Goal: Task Accomplishment & Management: Use online tool/utility

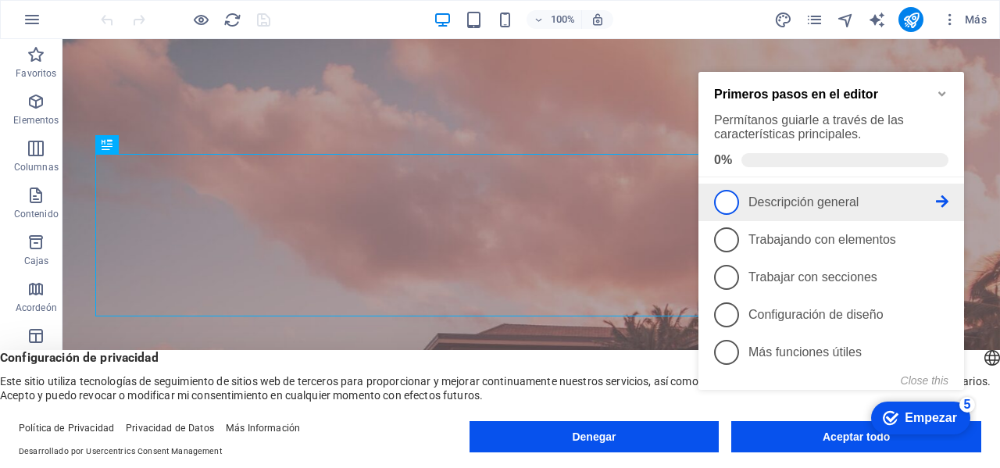
click at [739, 202] on link "1 Descripción general - incompleto" at bounding box center [831, 202] width 234 height 25
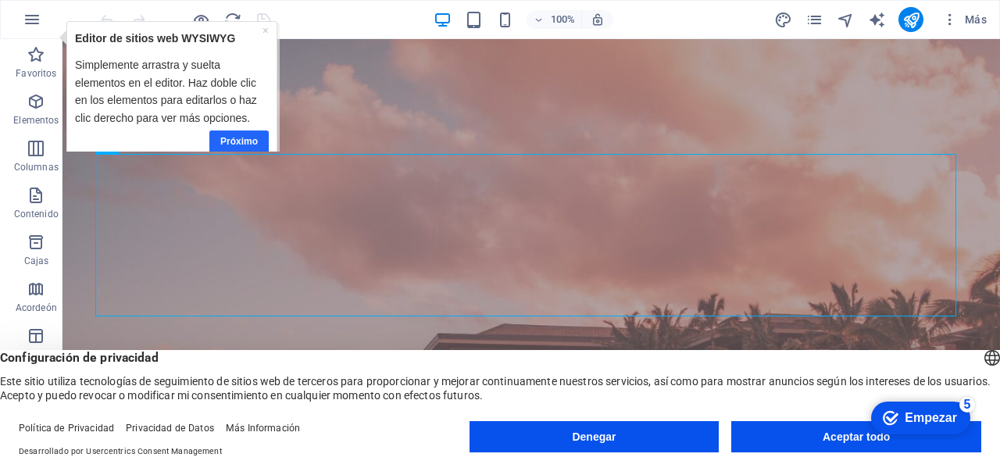
click at [242, 141] on font "Próximo" at bounding box center [239, 141] width 38 height 11
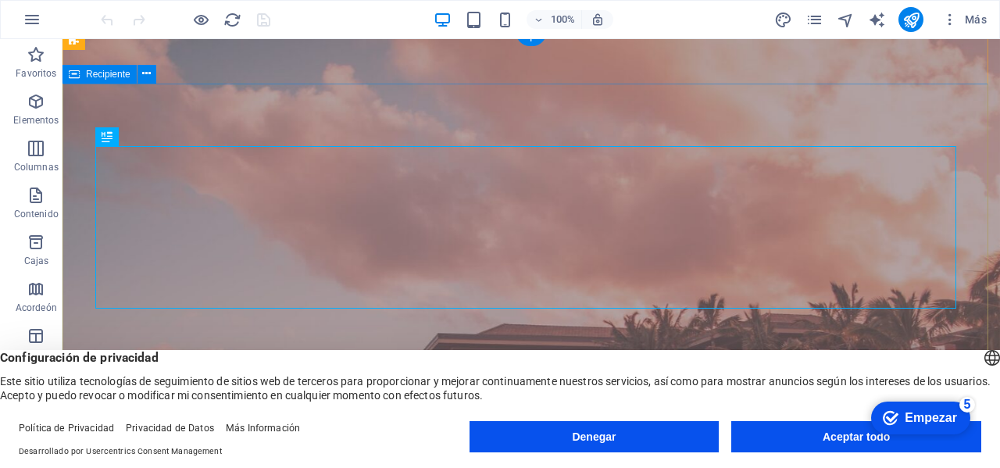
scroll to position [78, 0]
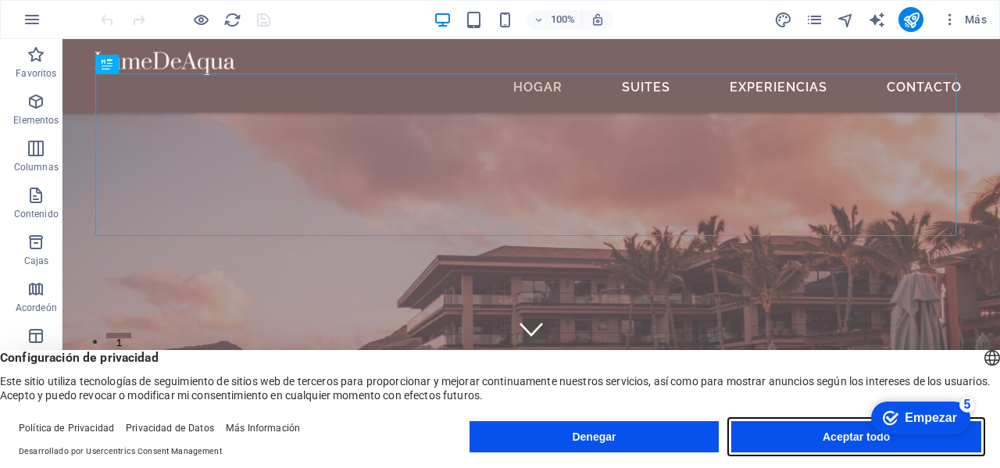
click at [838, 431] on font "Aceptar todo" at bounding box center [856, 437] width 67 height 13
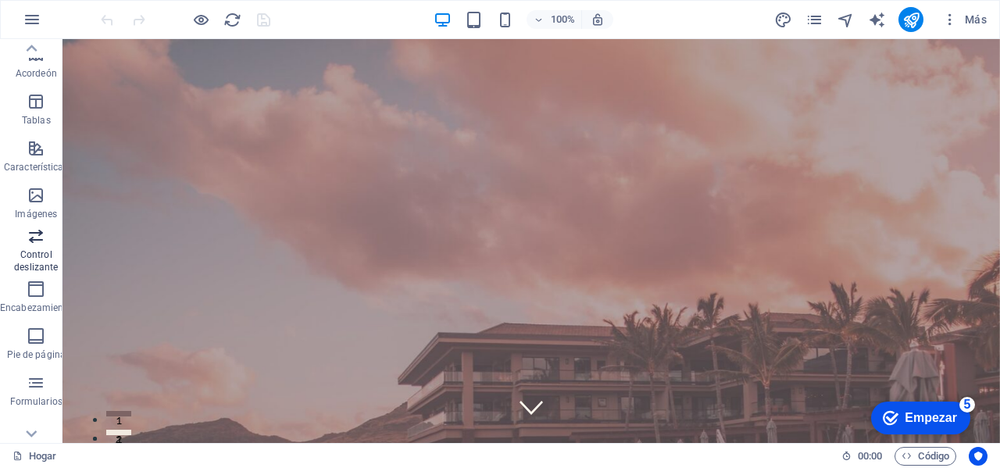
scroll to position [0, 0]
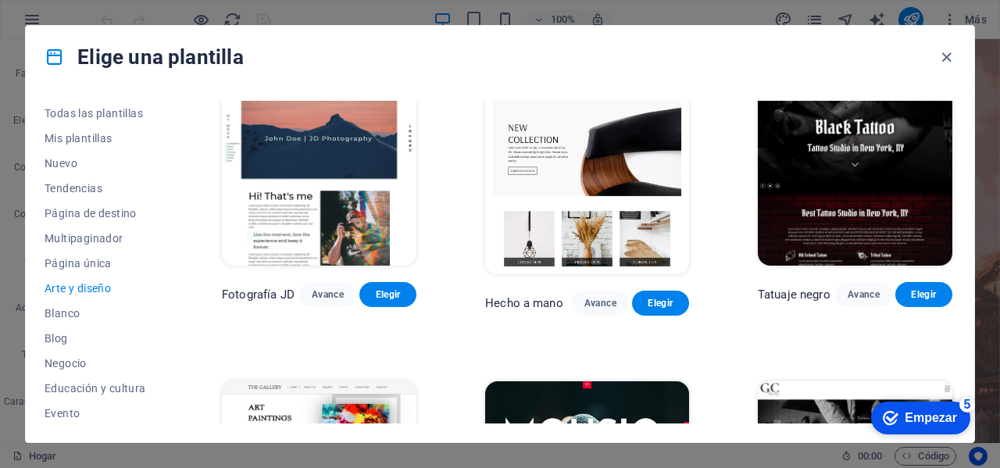
scroll to position [234, 0]
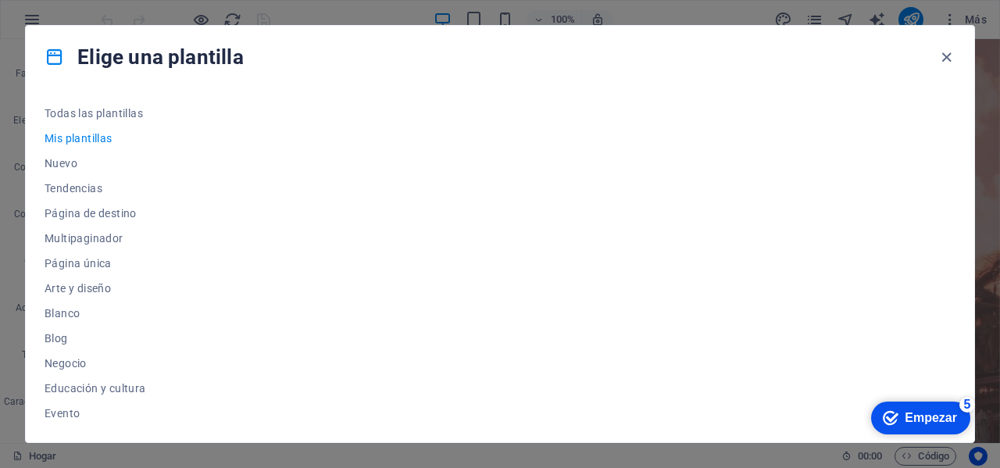
scroll to position [0, 0]
click at [69, 165] on font "Nuevo" at bounding box center [61, 163] width 33 height 13
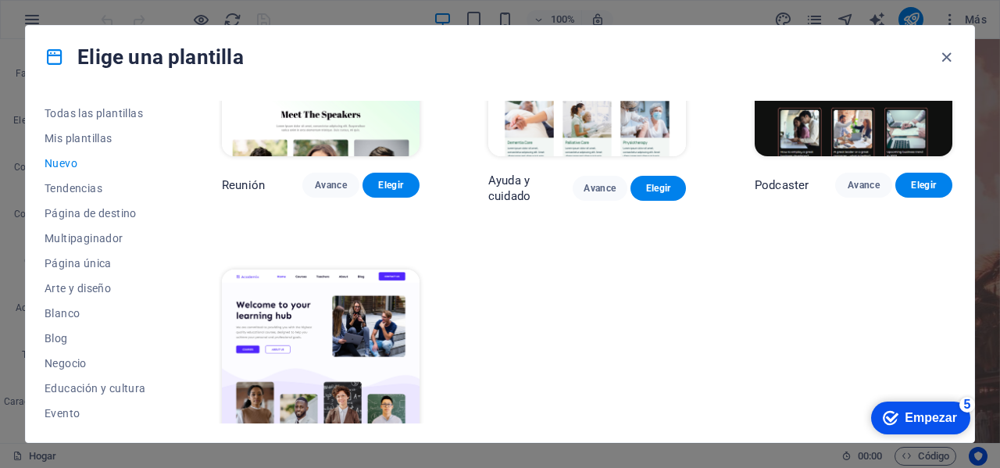
scroll to position [1077, 0]
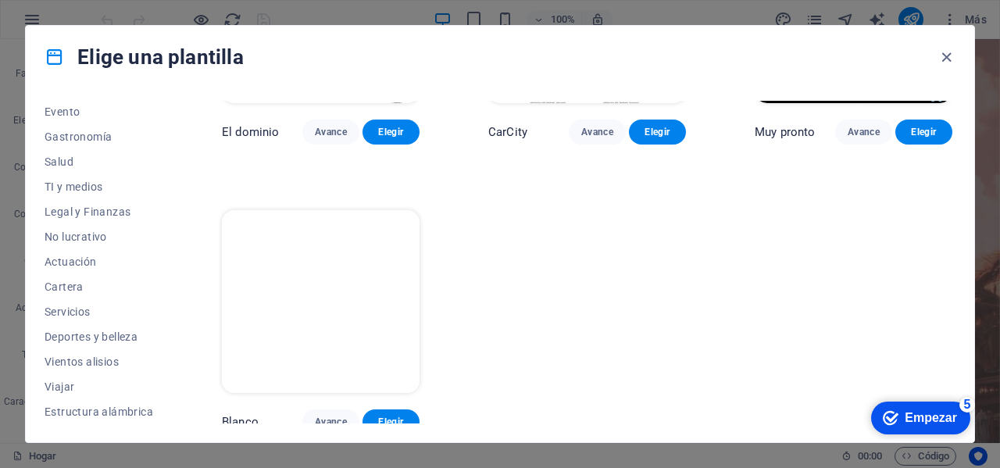
scroll to position [302, 0]
click at [106, 356] on font "Vientos alisios" at bounding box center [82, 361] width 74 height 13
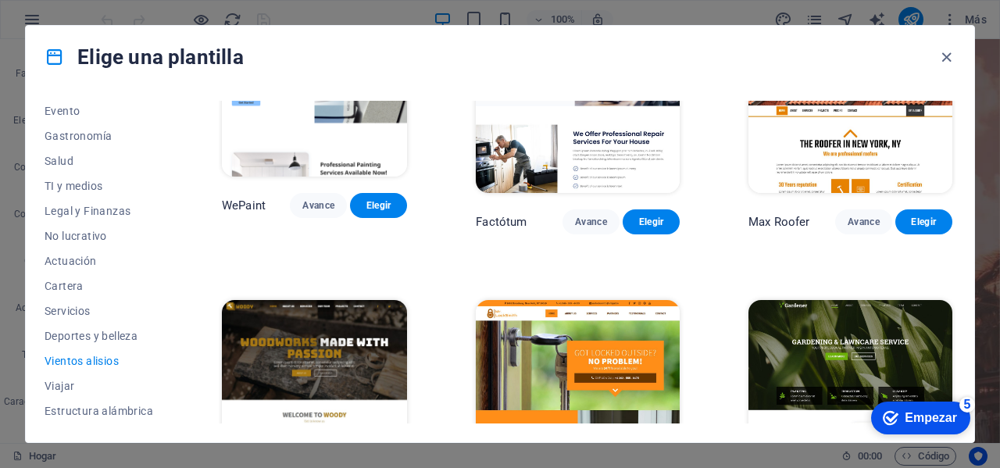
scroll to position [0, 0]
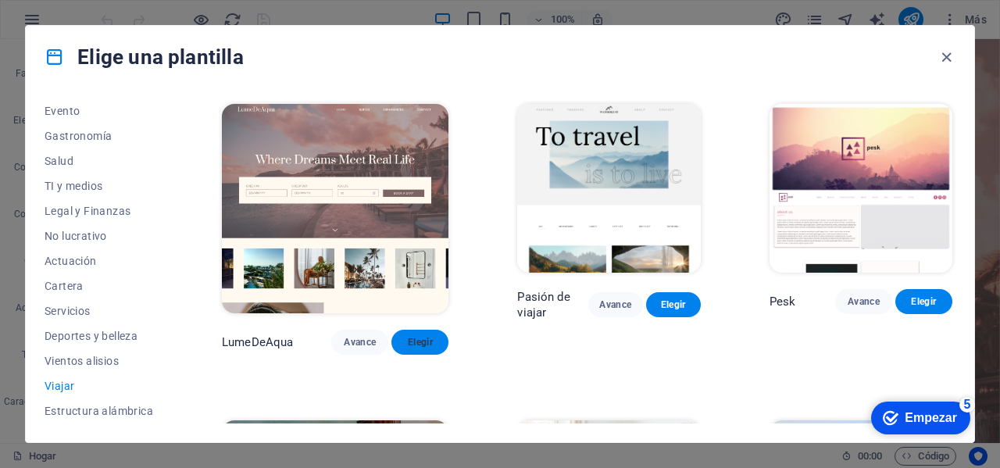
click at [408, 337] on font "Elegir" at bounding box center [420, 342] width 25 height 11
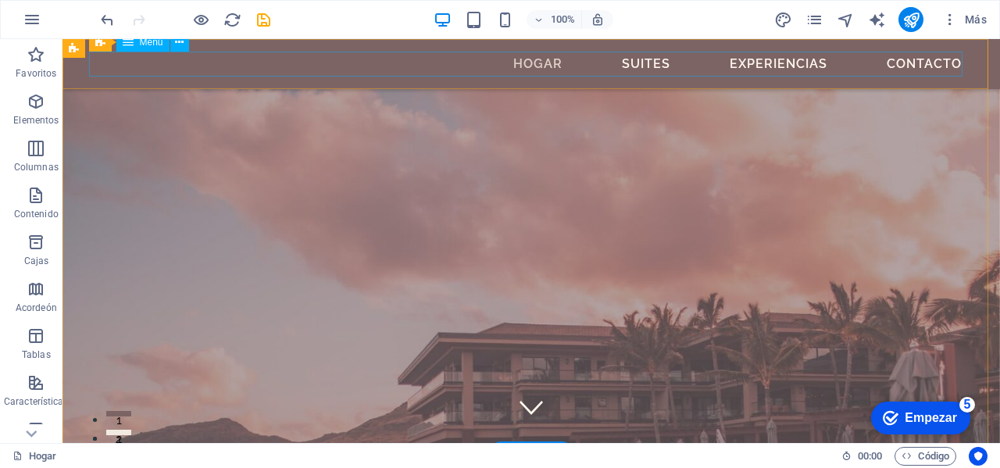
scroll to position [353, 0]
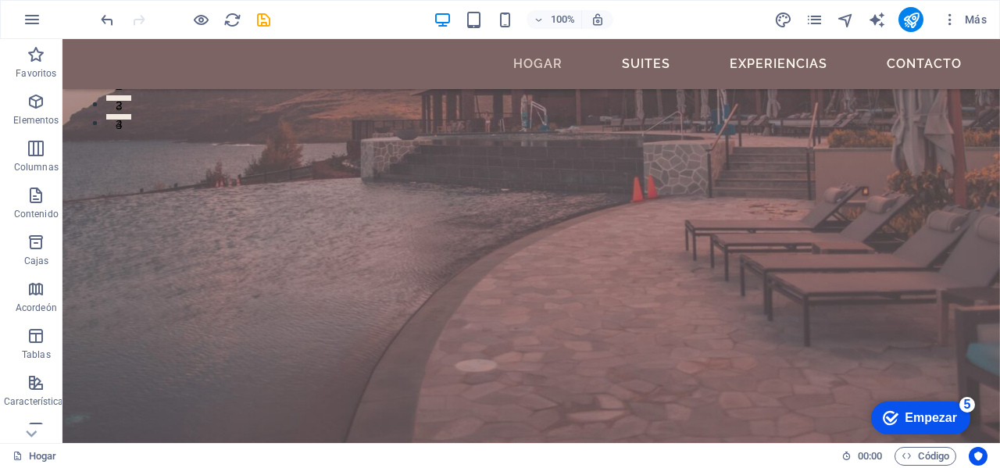
click at [918, 418] on font "Empezar" at bounding box center [931, 417] width 52 height 13
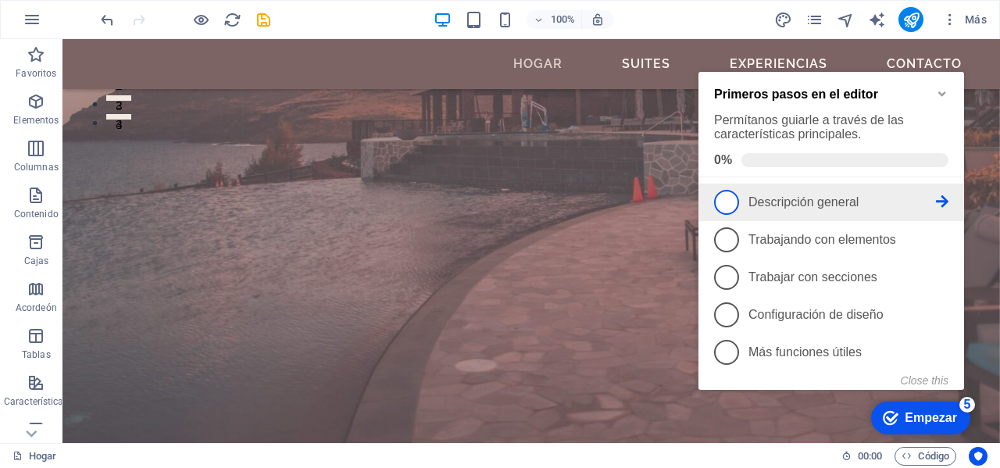
click at [733, 201] on span "1" at bounding box center [726, 202] width 25 height 25
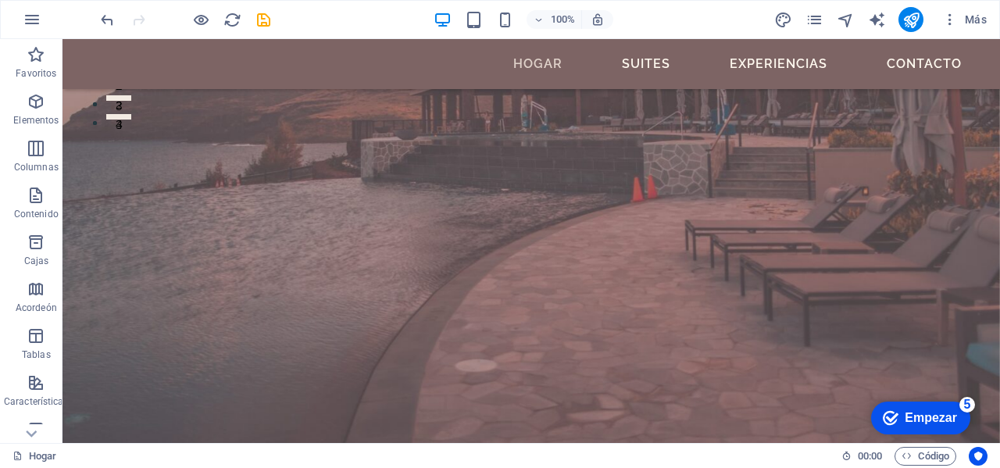
scroll to position [0, 0]
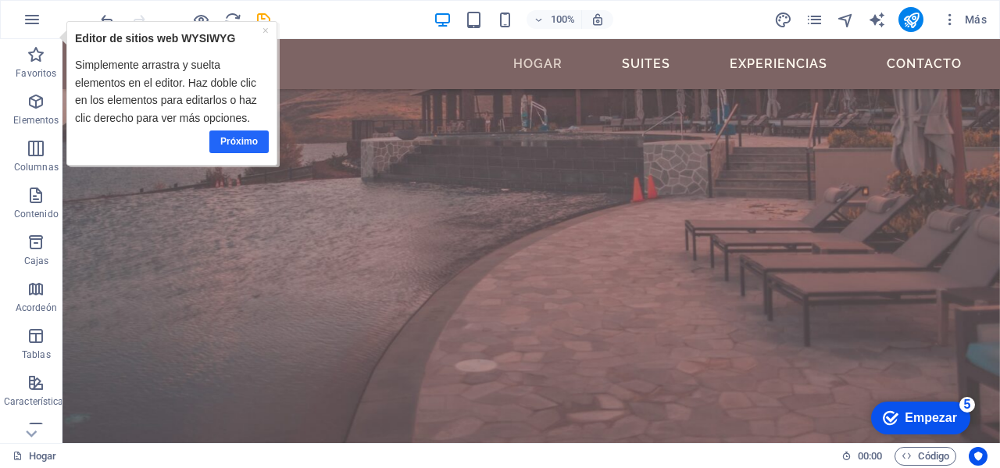
click at [232, 141] on font "Próximo" at bounding box center [239, 141] width 38 height 11
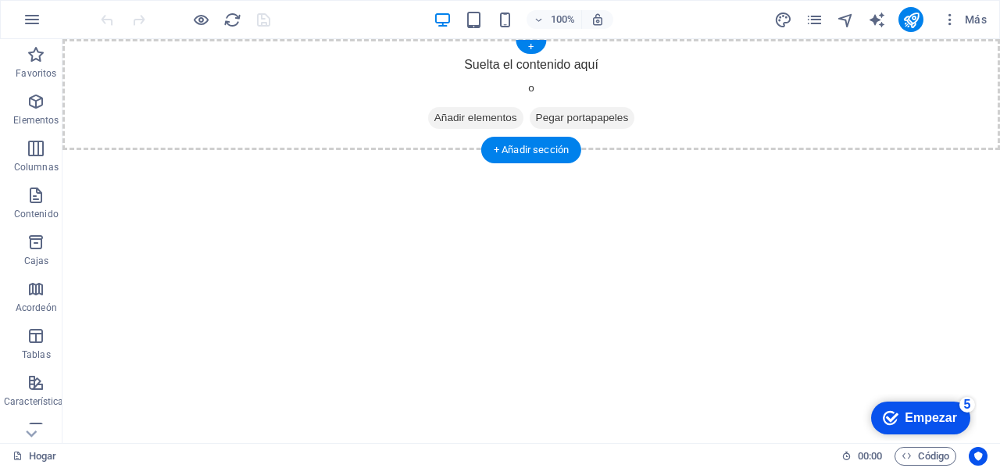
click at [446, 119] on font "Añadir elementos" at bounding box center [476, 118] width 83 height 12
click at [435, 118] on icon at bounding box center [435, 118] width 0 height 0
click at [549, 152] on font "+ Añadir sección" at bounding box center [531, 150] width 75 height 12
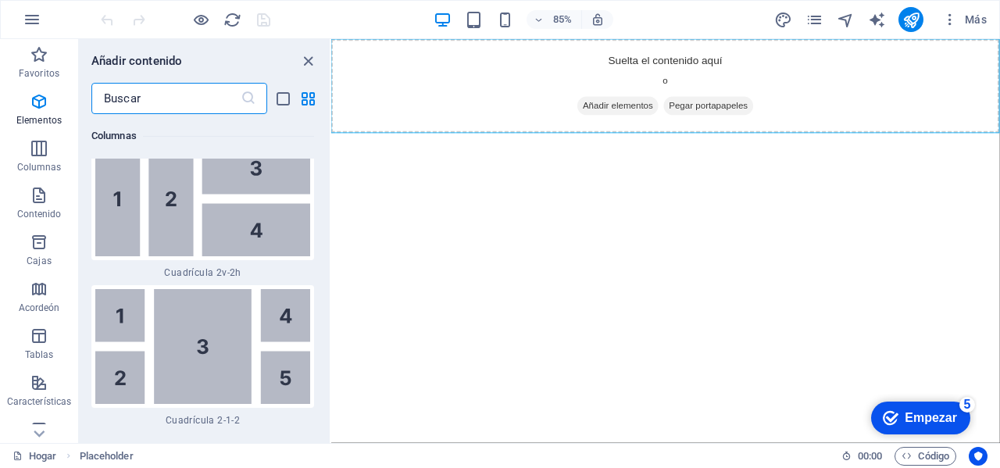
scroll to position [5007, 0]
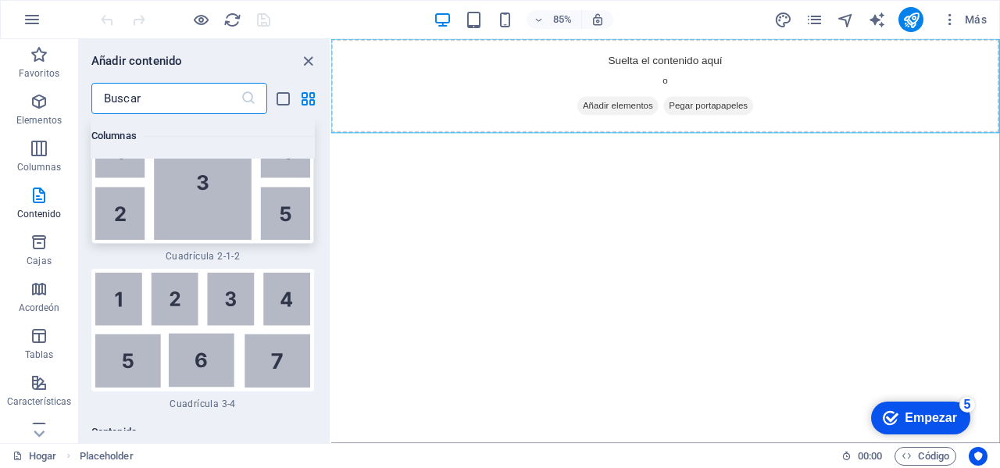
click at [199, 195] on img at bounding box center [202, 182] width 215 height 115
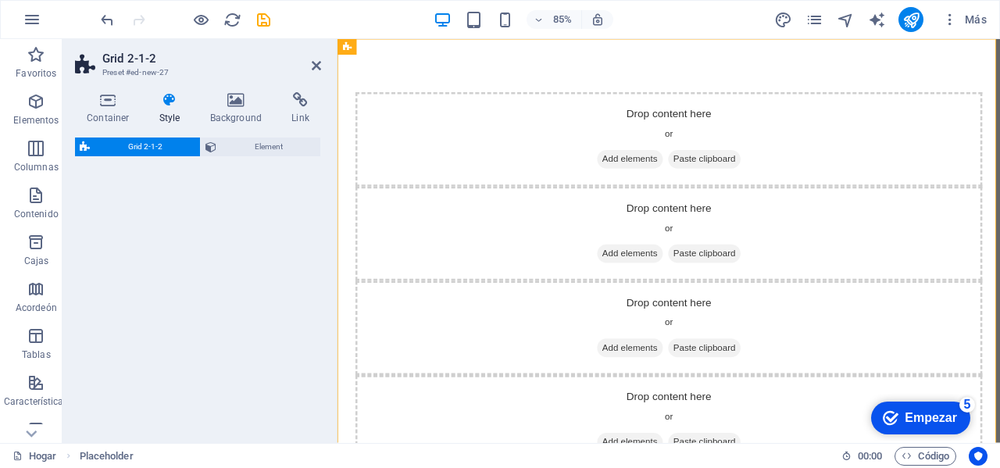
select select "rem"
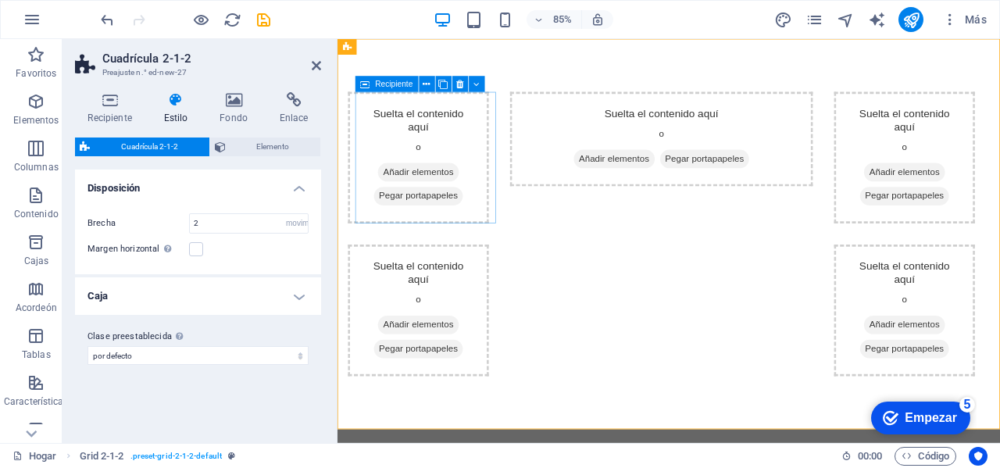
click at [473, 201] on font "Añadir elementos" at bounding box center [433, 196] width 83 height 12
click at [415, 195] on font "Añadir elementos" at bounding box center [433, 196] width 83 height 12
click at [428, 84] on icon at bounding box center [427, 84] width 7 height 14
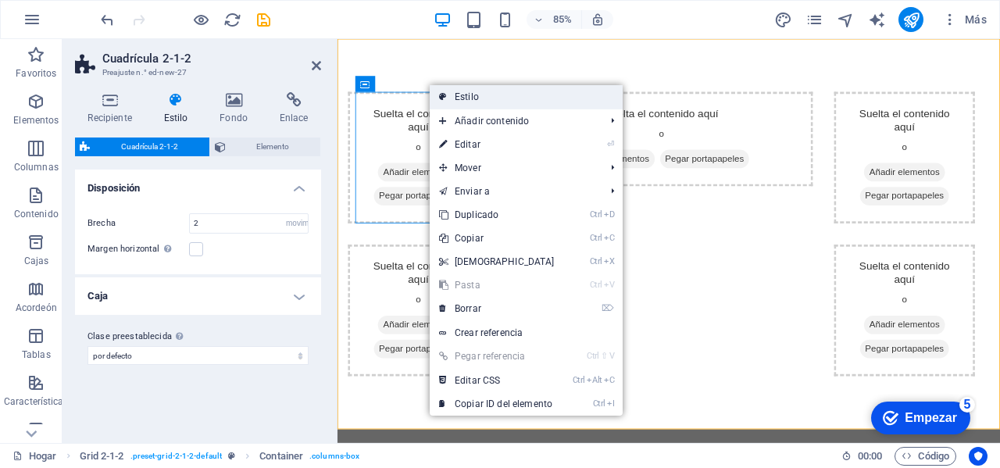
click at [458, 97] on font "Estilo" at bounding box center [467, 96] width 24 height 11
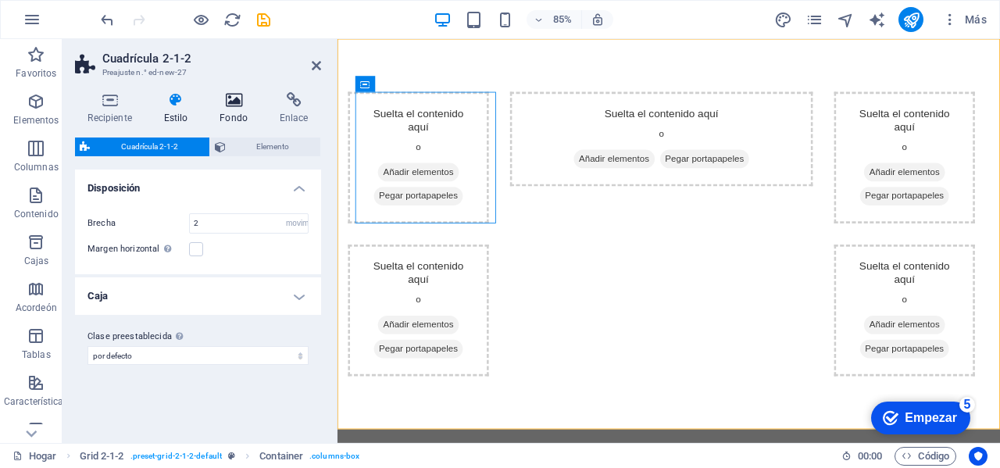
click at [233, 93] on icon at bounding box center [234, 100] width 54 height 16
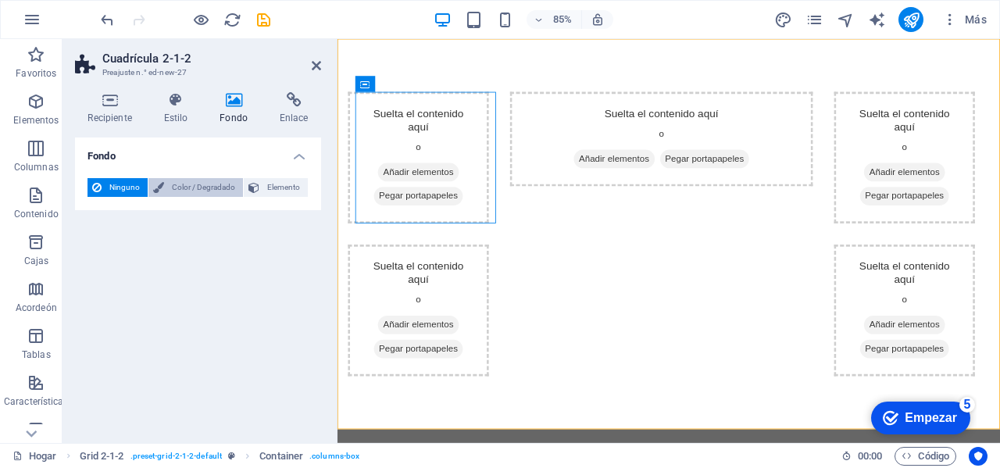
click at [217, 183] on font "Color / Degradado" at bounding box center [203, 187] width 63 height 9
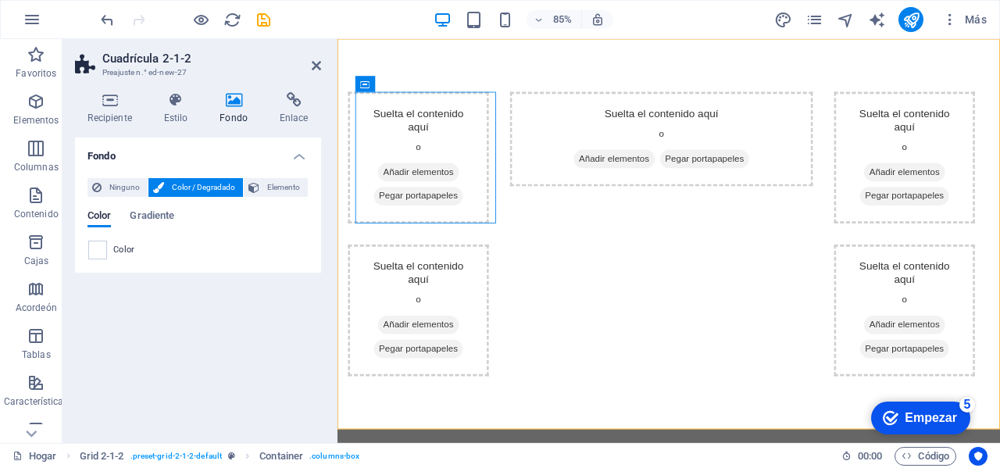
click at [87, 252] on div "Ninguno Color / Degradado Elemento Extender el fondo a ancho completo Superposi…" at bounding box center [198, 219] width 246 height 107
click at [94, 252] on span at bounding box center [97, 250] width 17 height 17
click at [102, 247] on span at bounding box center [97, 250] width 17 height 17
drag, startPoint x: 102, startPoint y: 247, endPoint x: 136, endPoint y: 237, distance: 35.9
click at [102, 247] on span at bounding box center [97, 250] width 17 height 17
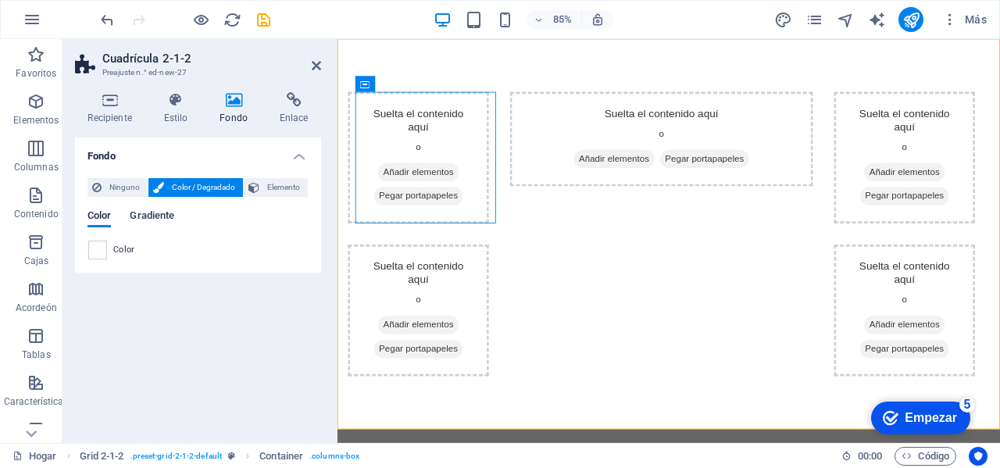
click at [166, 210] on font "Gradiente" at bounding box center [152, 215] width 45 height 12
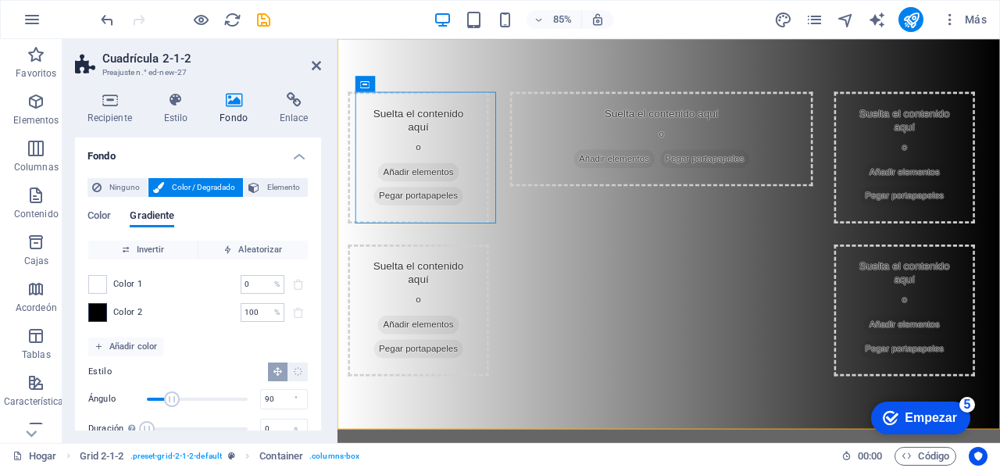
click at [91, 313] on span at bounding box center [97, 312] width 17 height 17
click at [132, 310] on font "Color 2" at bounding box center [128, 312] width 30 height 10
click at [148, 347] on font "Añadir color" at bounding box center [133, 347] width 48 height 10
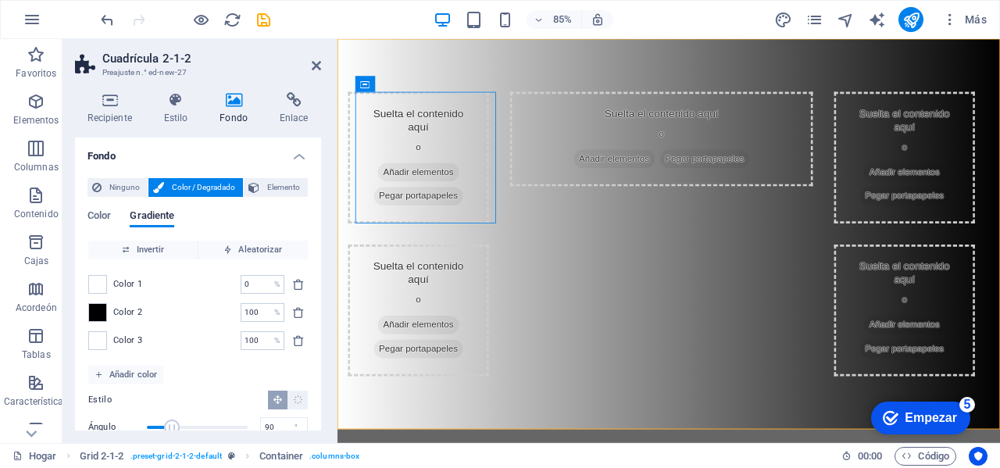
click at [134, 342] on font "Color 3" at bounding box center [128, 340] width 30 height 10
click at [134, 320] on div "Color 2 100 % ​" at bounding box center [198, 312] width 220 height 19
click at [122, 320] on div "Color 2 100 % ​" at bounding box center [198, 312] width 220 height 19
drag, startPoint x: 124, startPoint y: 311, endPoint x: 213, endPoint y: 257, distance: 103.5
click at [124, 311] on font "Color 2" at bounding box center [128, 312] width 30 height 10
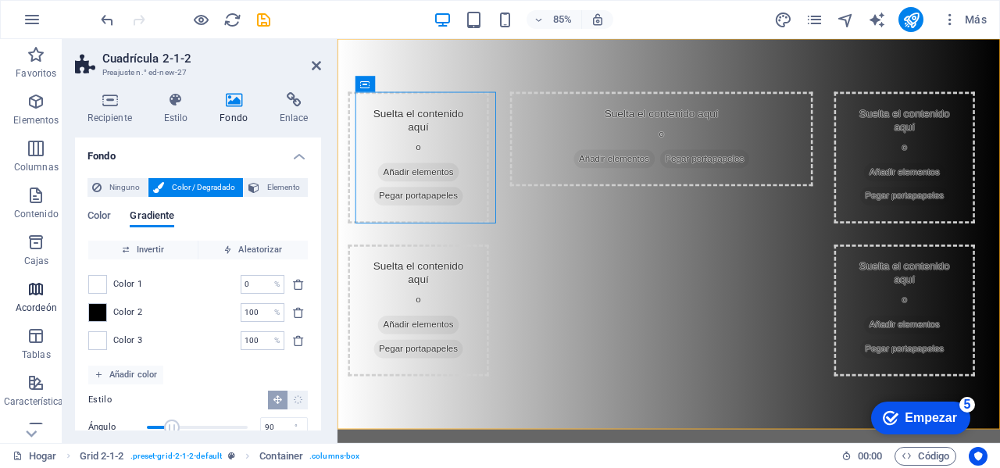
click at [37, 296] on icon "button" at bounding box center [36, 289] width 19 height 19
click at [32, 295] on icon "button" at bounding box center [36, 289] width 19 height 19
click at [31, 342] on icon "button" at bounding box center [36, 336] width 19 height 19
click at [46, 385] on span "Características" at bounding box center [36, 393] width 73 height 38
click at [315, 66] on icon at bounding box center [316, 65] width 9 height 13
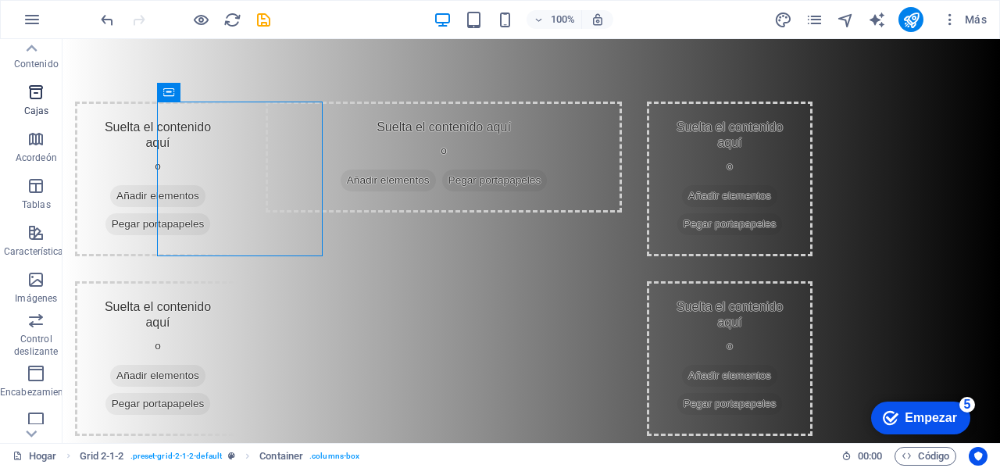
scroll to position [143, 0]
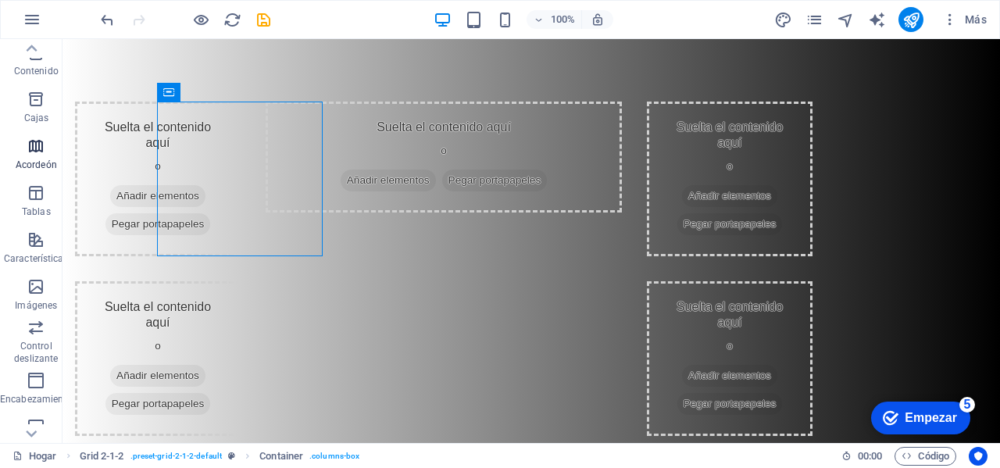
click at [39, 154] on icon "button" at bounding box center [36, 146] width 19 height 19
click at [38, 149] on icon "button" at bounding box center [36, 146] width 19 height 19
click at [35, 286] on icon "button" at bounding box center [36, 286] width 19 height 19
click at [36, 291] on icon "button" at bounding box center [36, 286] width 19 height 19
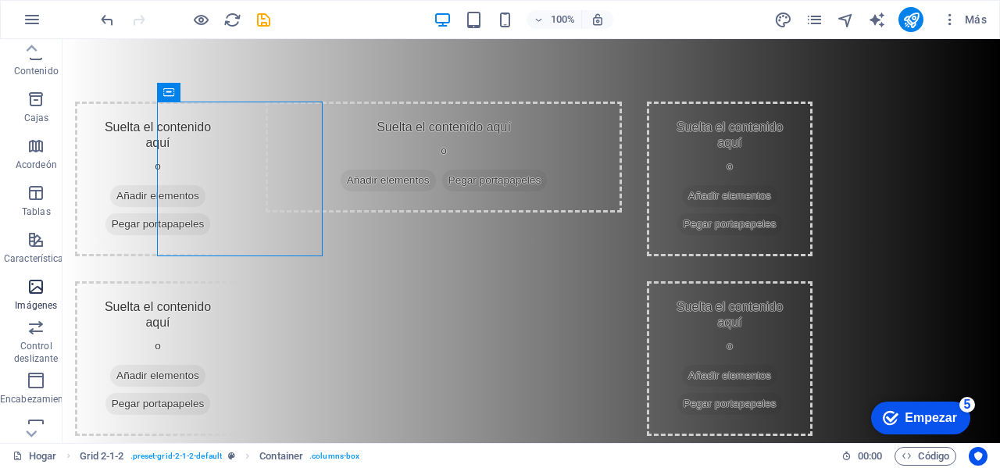
click at [35, 291] on icon "button" at bounding box center [36, 286] width 19 height 19
click at [941, 412] on font "Empezar" at bounding box center [931, 417] width 52 height 13
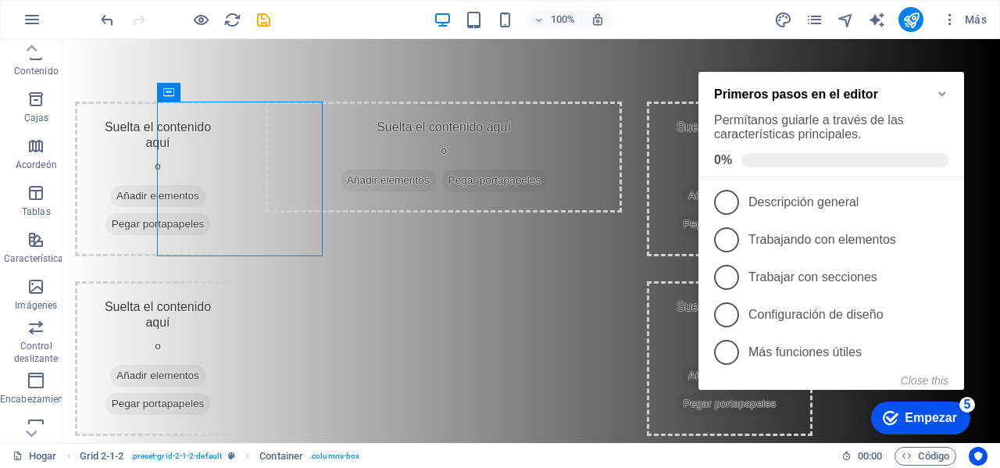
click at [939, 92] on icon "Minimize checklist" at bounding box center [942, 94] width 7 height 5
